Goal: Browse casually

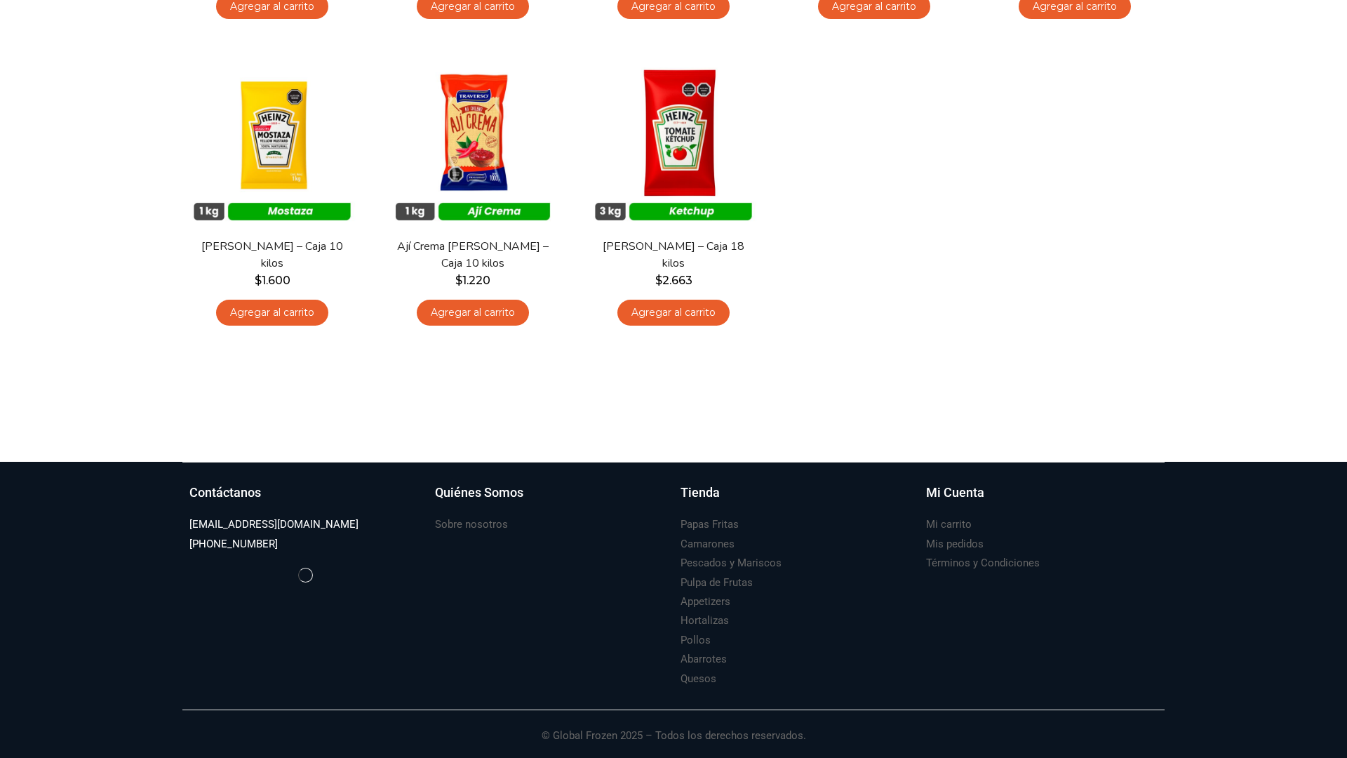
scroll to position [4301, 0]
